Goal: Information Seeking & Learning: Learn about a topic

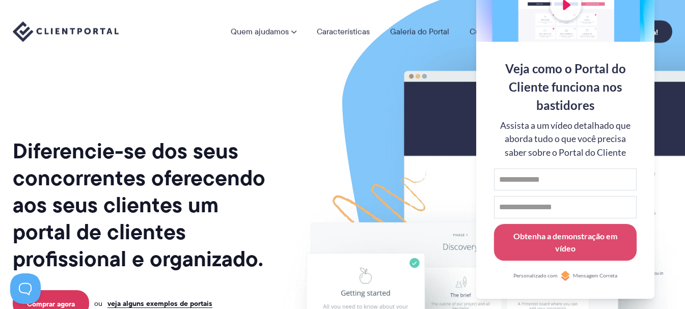
click at [407, 182] on img at bounding box center [548, 252] width 571 height 488
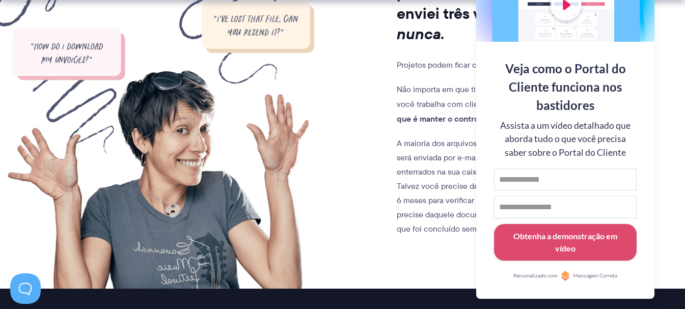
scroll to position [996, 0]
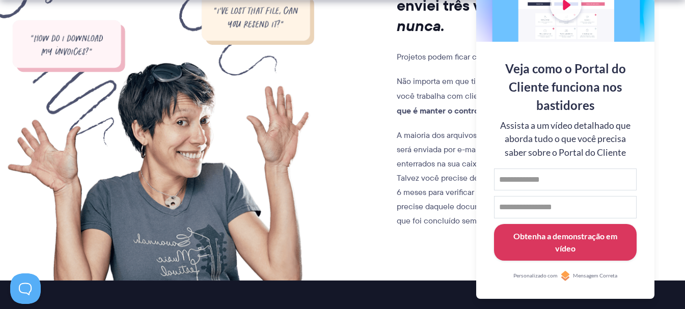
click at [549, 238] on font "Obtenha a demonstração em vídeo" at bounding box center [565, 242] width 104 height 22
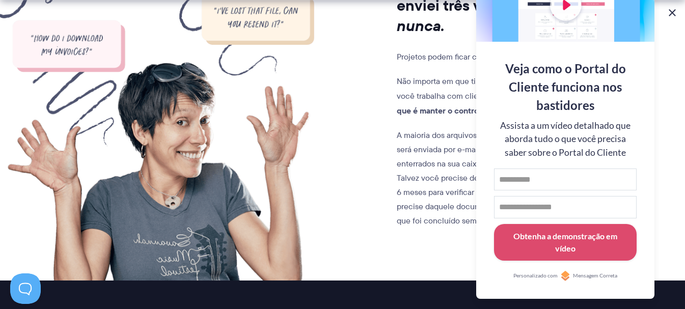
click at [677, 13] on button at bounding box center [672, 13] width 12 height 12
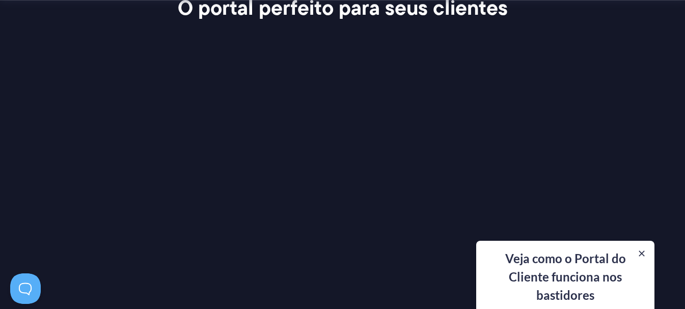
scroll to position [1389, 0]
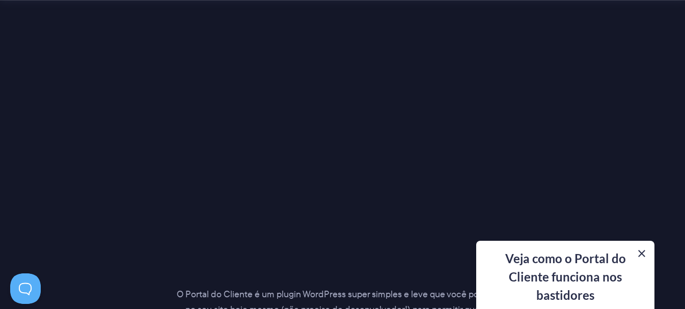
click at [641, 253] on button at bounding box center [642, 253] width 12 height 12
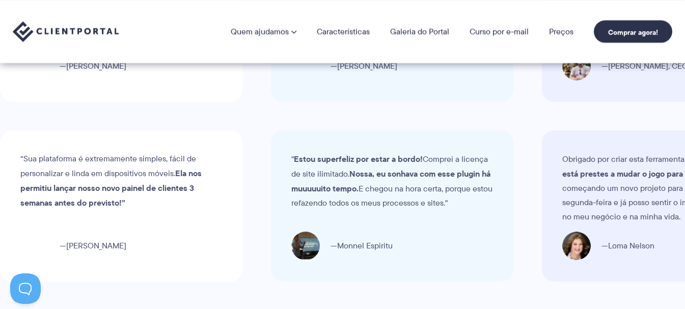
scroll to position [3299, 0]
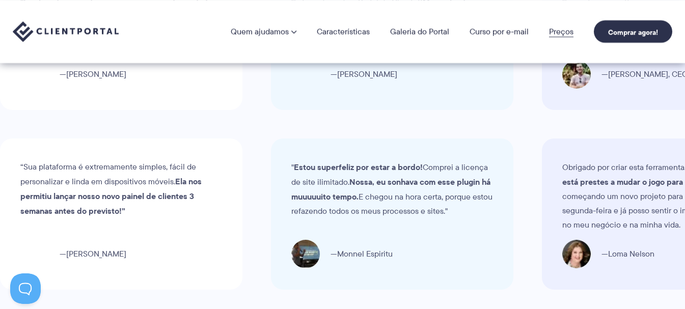
click at [549, 29] on font "Preços" at bounding box center [561, 31] width 24 height 12
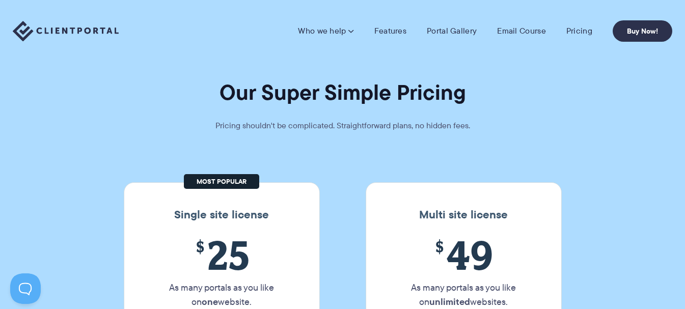
drag, startPoint x: 617, startPoint y: 0, endPoint x: 480, endPoint y: 150, distance: 203.6
click at [480, 150] on section "Our Super Simple Pricing Pricing shouldn't be complicated. Straightforward plan…" at bounding box center [342, 195] width 685 height 391
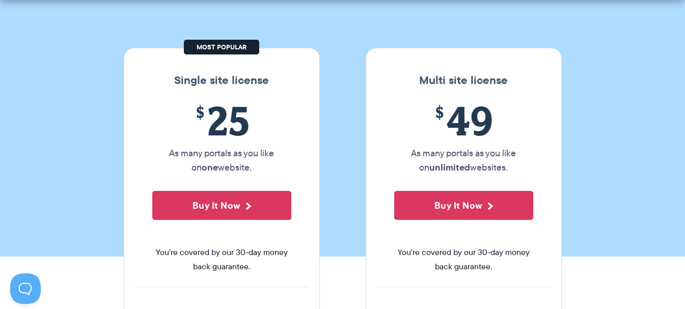
scroll to position [140, 0]
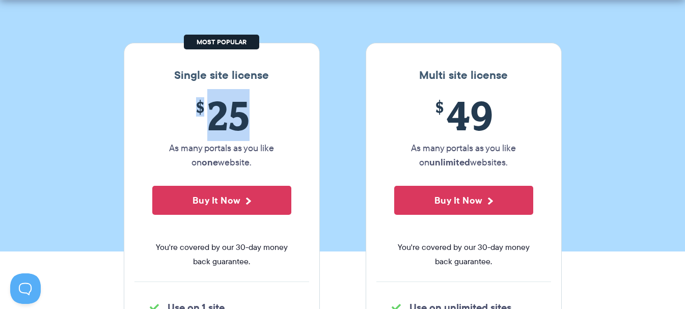
drag, startPoint x: 257, startPoint y: 121, endPoint x: 186, endPoint y: 112, distance: 70.9
click at [186, 112] on span "$ 25" at bounding box center [221, 115] width 139 height 46
copy span "$ 25"
